Goal: Information Seeking & Learning: Learn about a topic

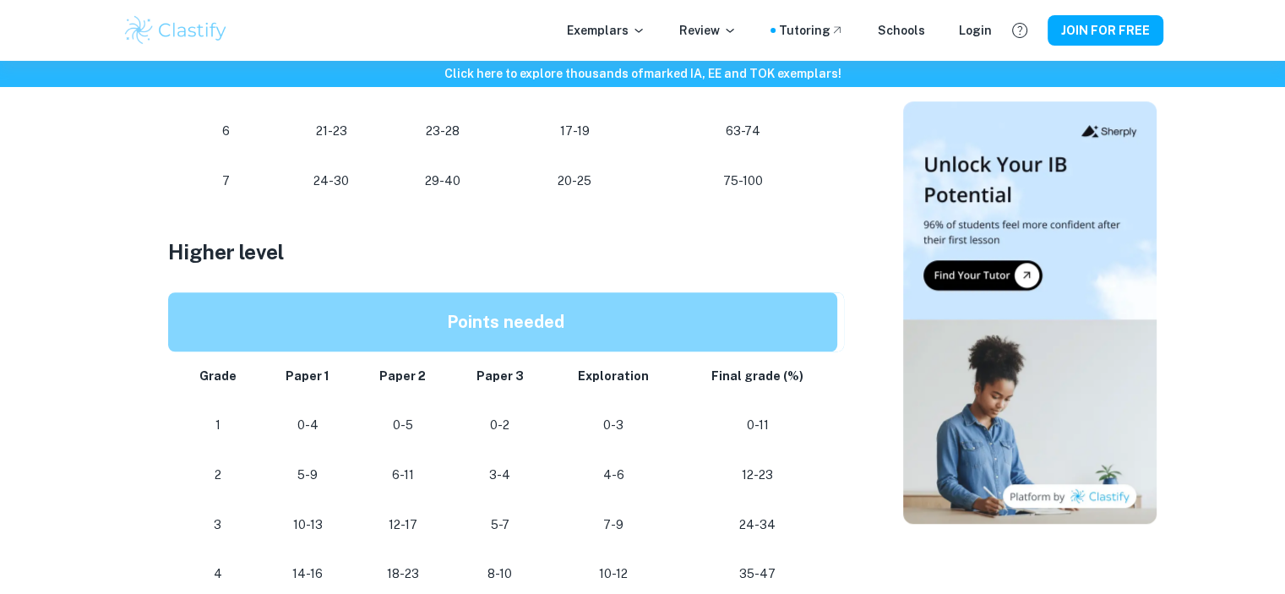
scroll to position [1325, 0]
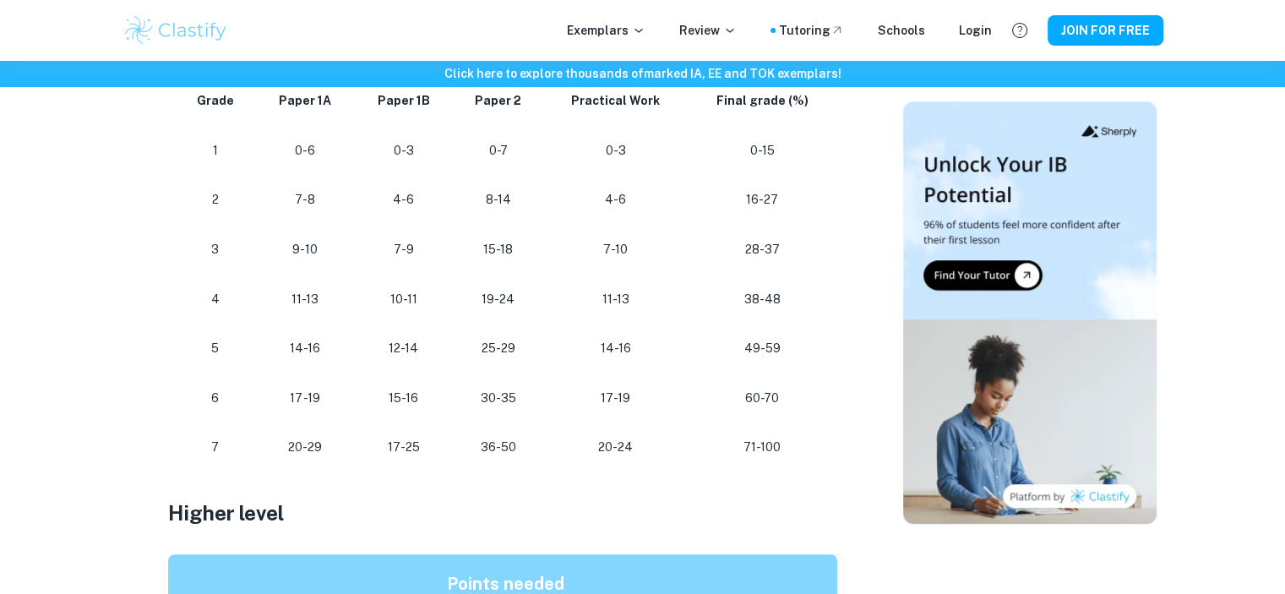
scroll to position [1041, 0]
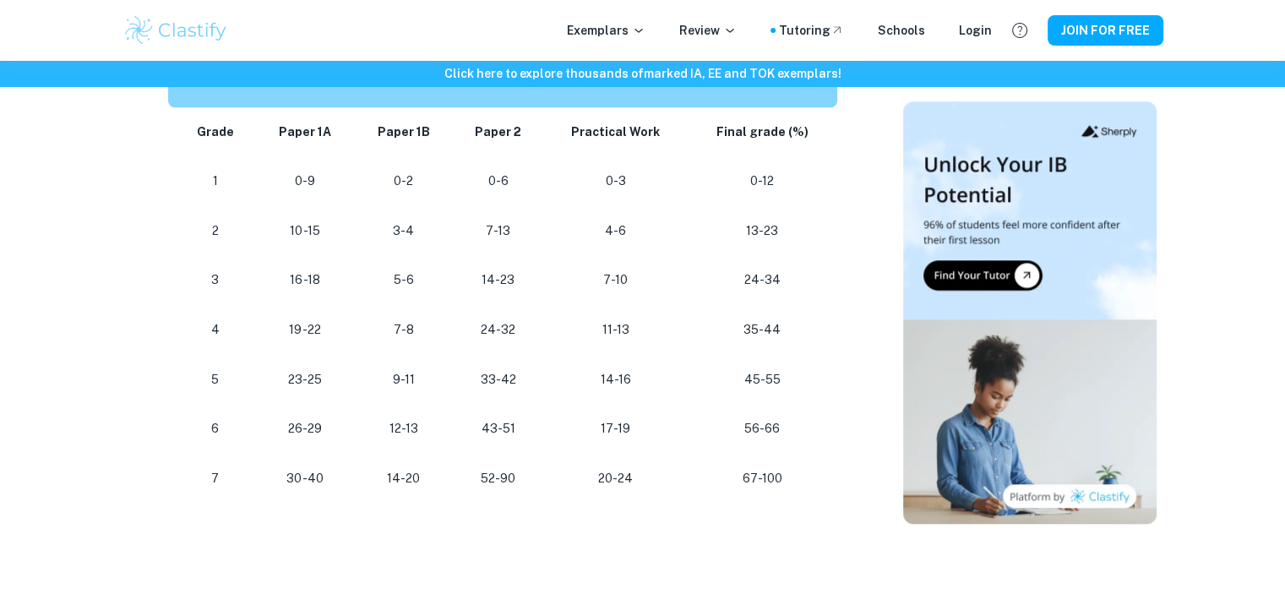
scroll to position [1561, 0]
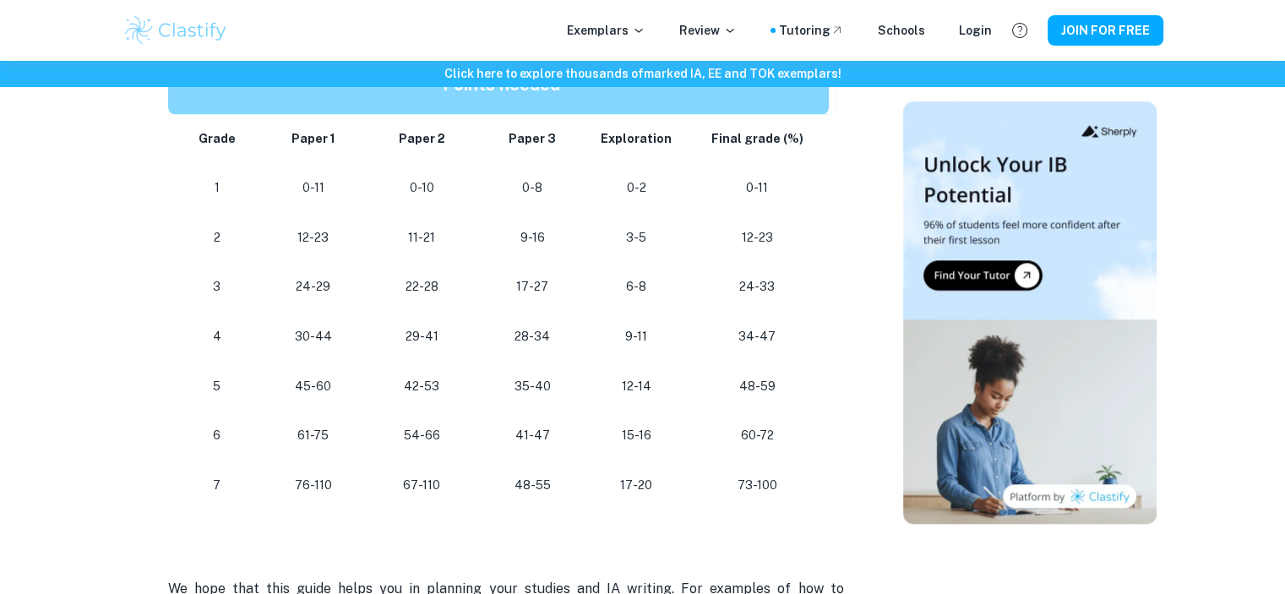
scroll to position [1521, 0]
